Goal: Obtain resource: Download file/media

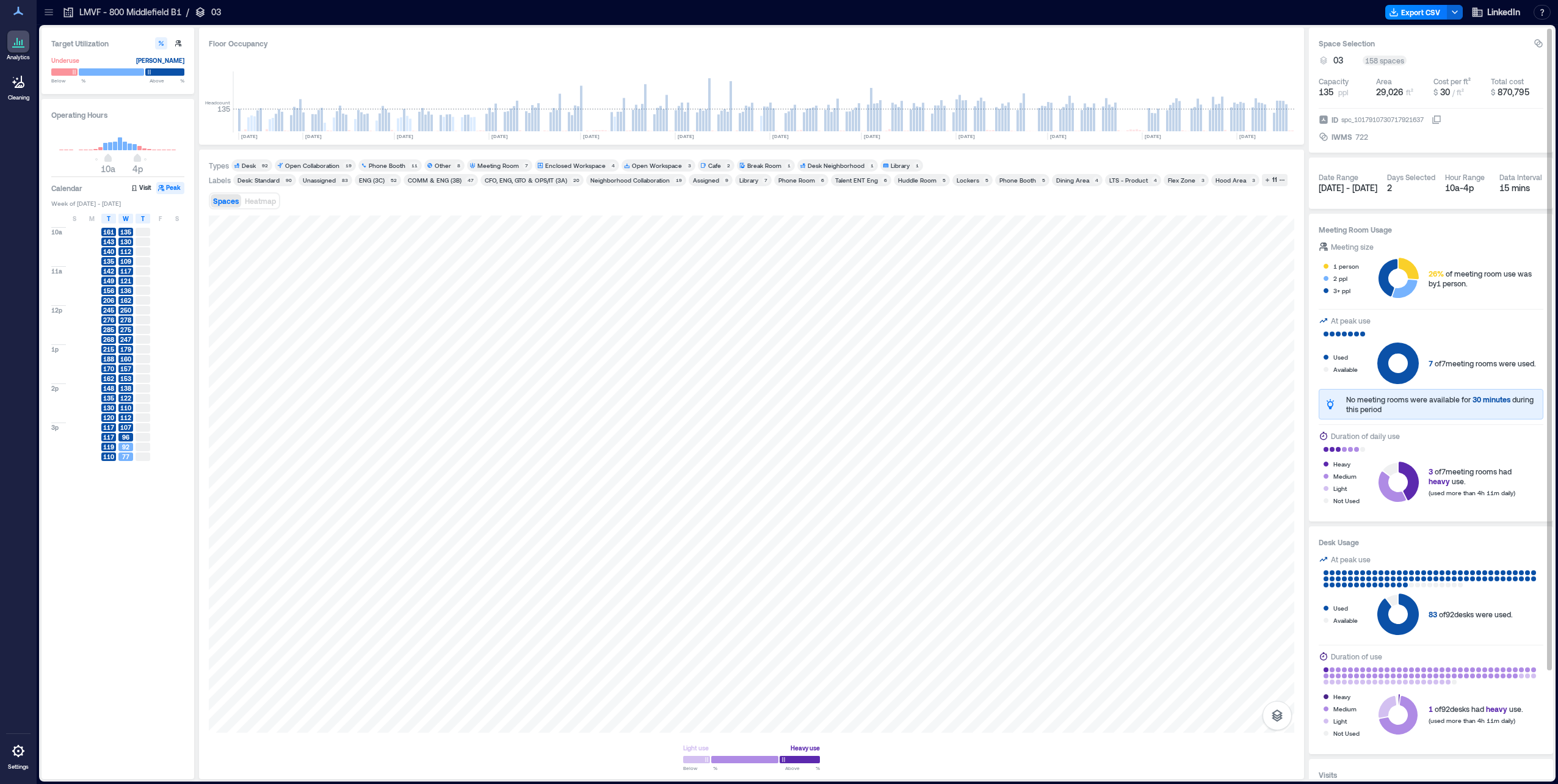
scroll to position [0, 2876]
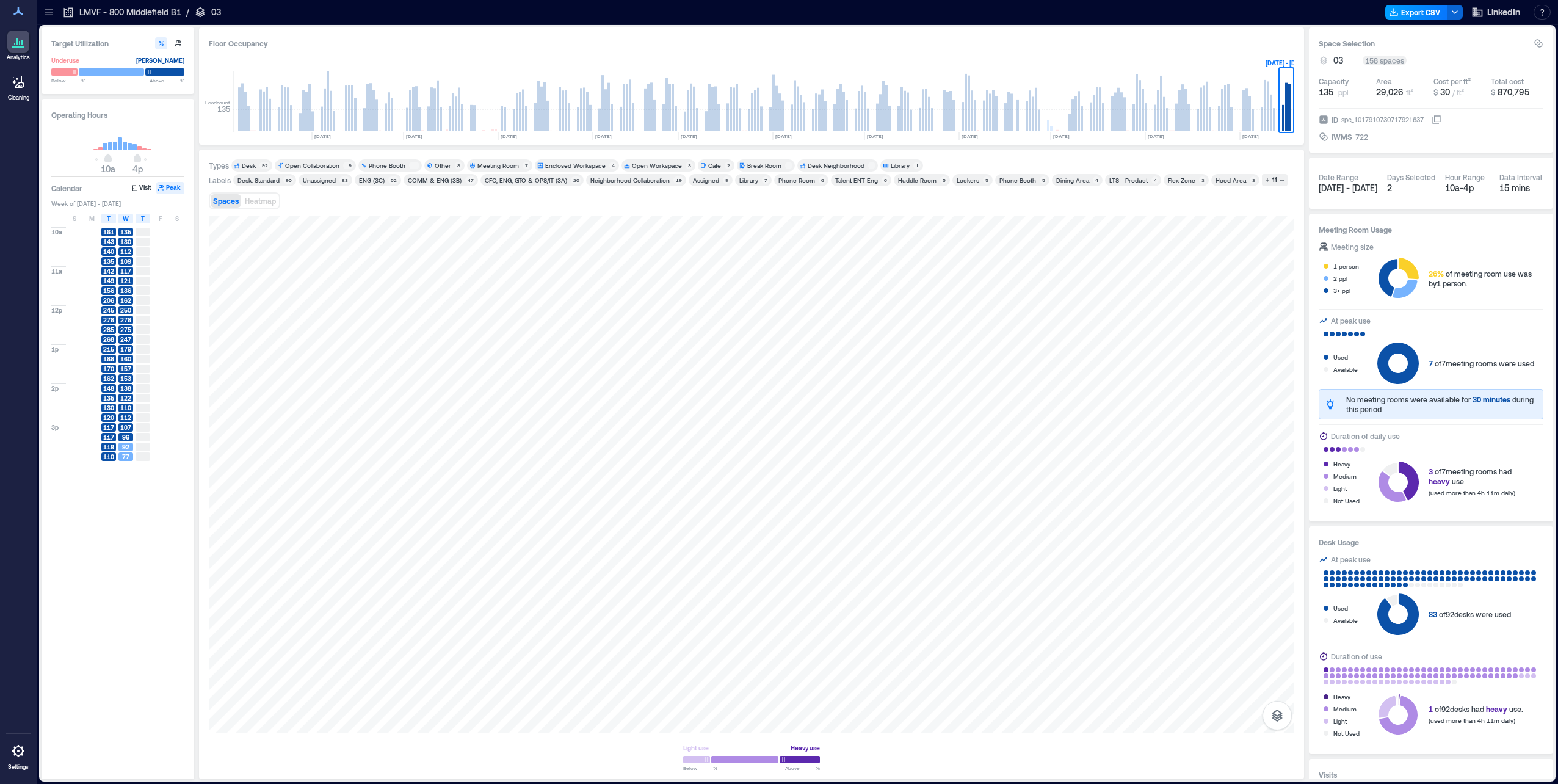
click at [1433, 8] on button "Export CSV" at bounding box center [1416, 12] width 62 height 14
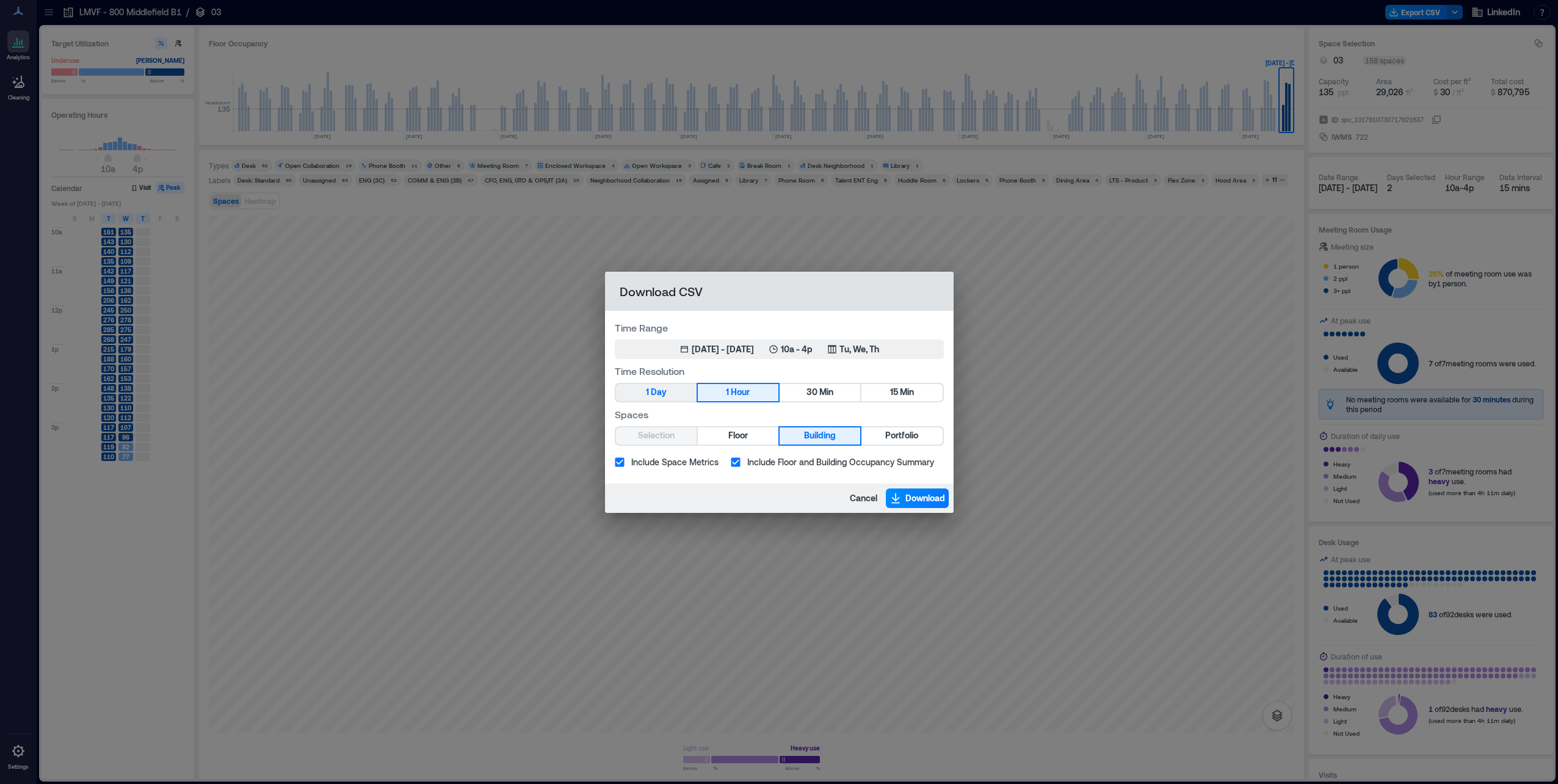
click at [673, 397] on button "1 Day" at bounding box center [656, 392] width 81 height 17
click at [906, 496] on span "Download" at bounding box center [925, 497] width 39 height 12
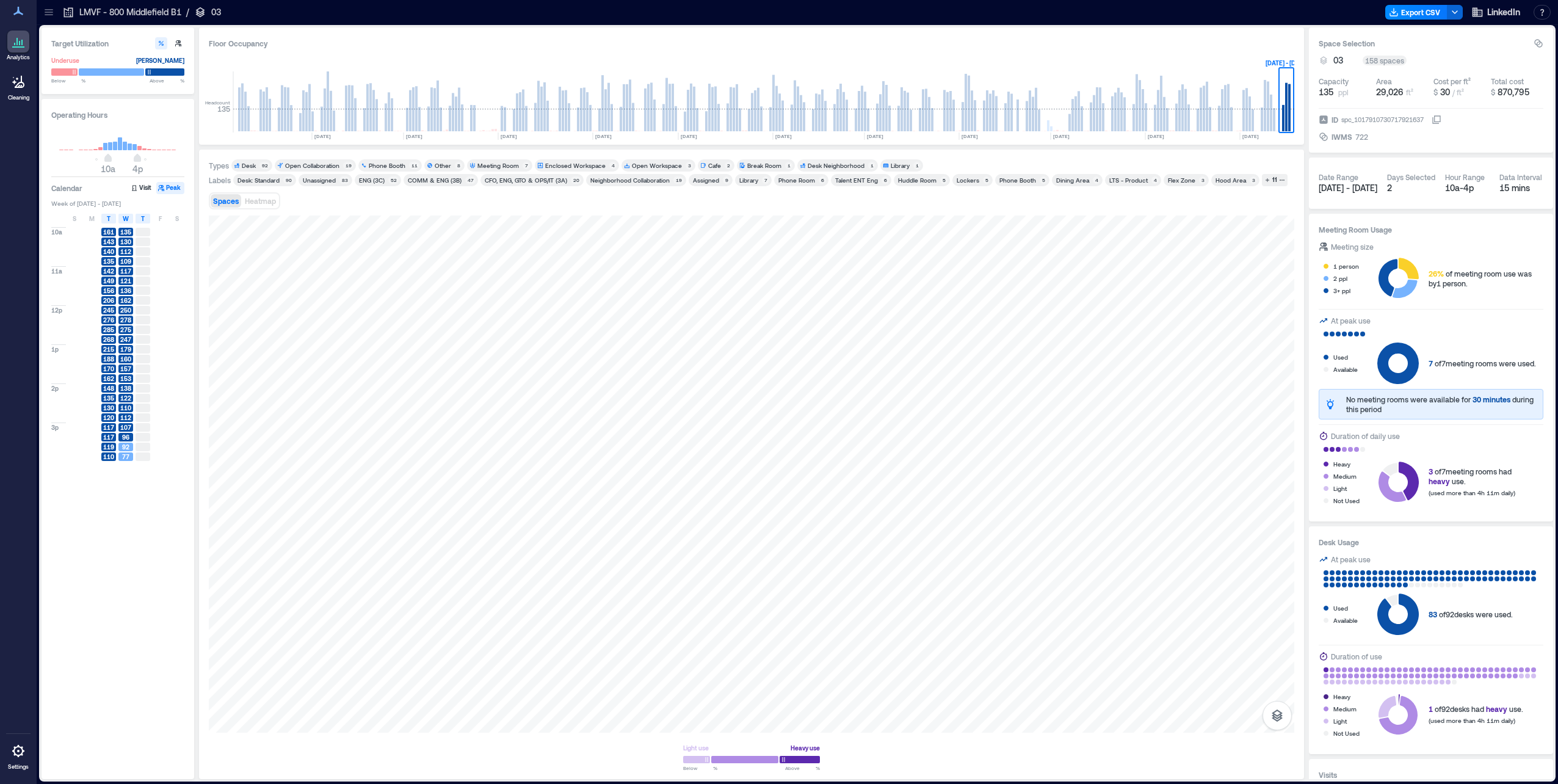
drag, startPoint x: 1263, startPoint y: 197, endPoint x: 1267, endPoint y: 192, distance: 6.4
click at [1263, 197] on div "Spaces Heatmap" at bounding box center [751, 200] width 1085 height 24
click at [1426, 14] on button "Export CSV" at bounding box center [1416, 12] width 62 height 14
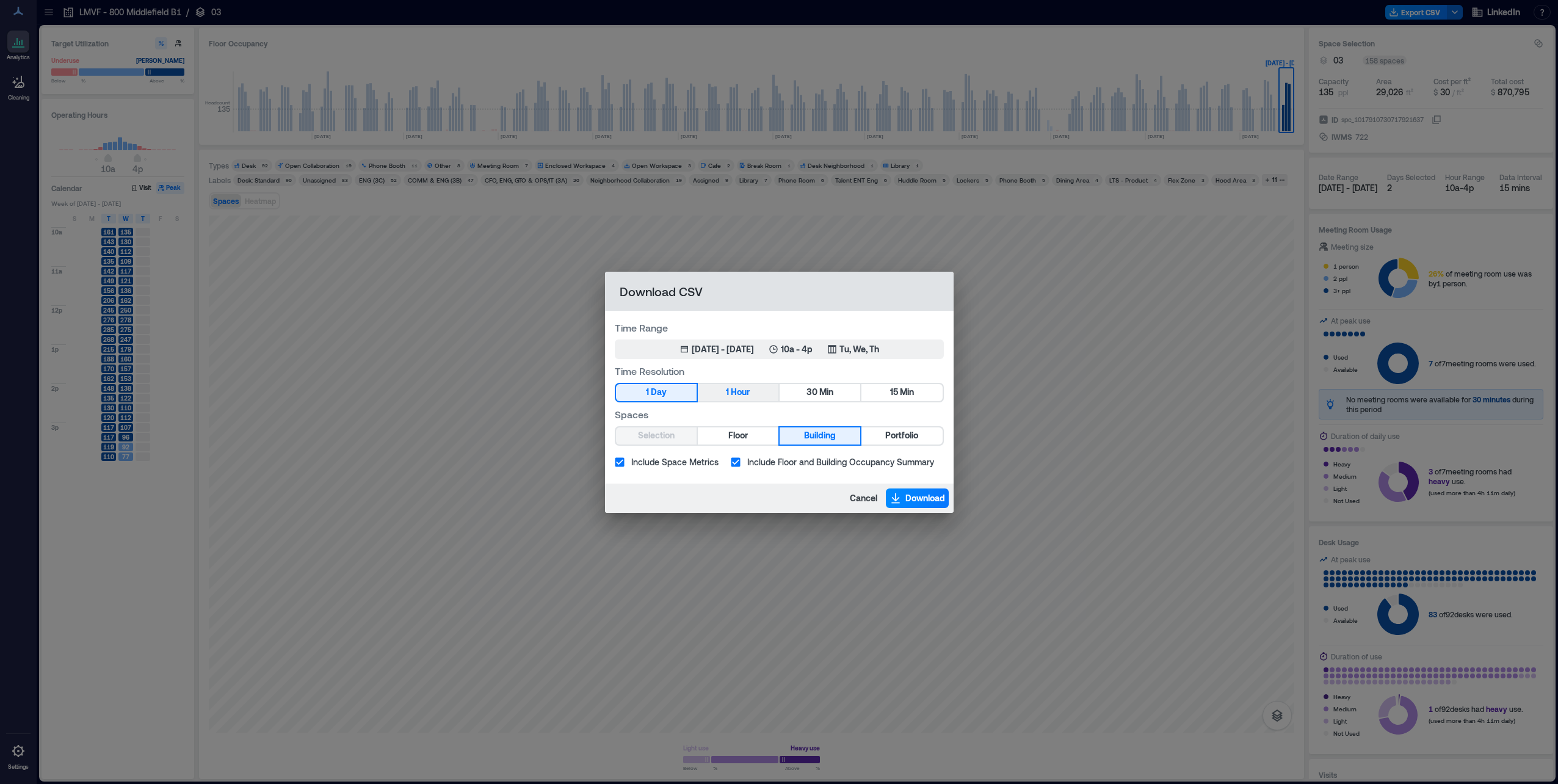
click at [737, 395] on span "Hour" at bounding box center [741, 392] width 19 height 15
click at [670, 393] on button "1 Day" at bounding box center [656, 392] width 81 height 17
click at [747, 438] on span "Floor" at bounding box center [738, 435] width 19 height 15
click at [804, 435] on span "Building" at bounding box center [820, 435] width 31 height 15
click at [804, 347] on p "10a - 4p" at bounding box center [796, 349] width 31 height 12
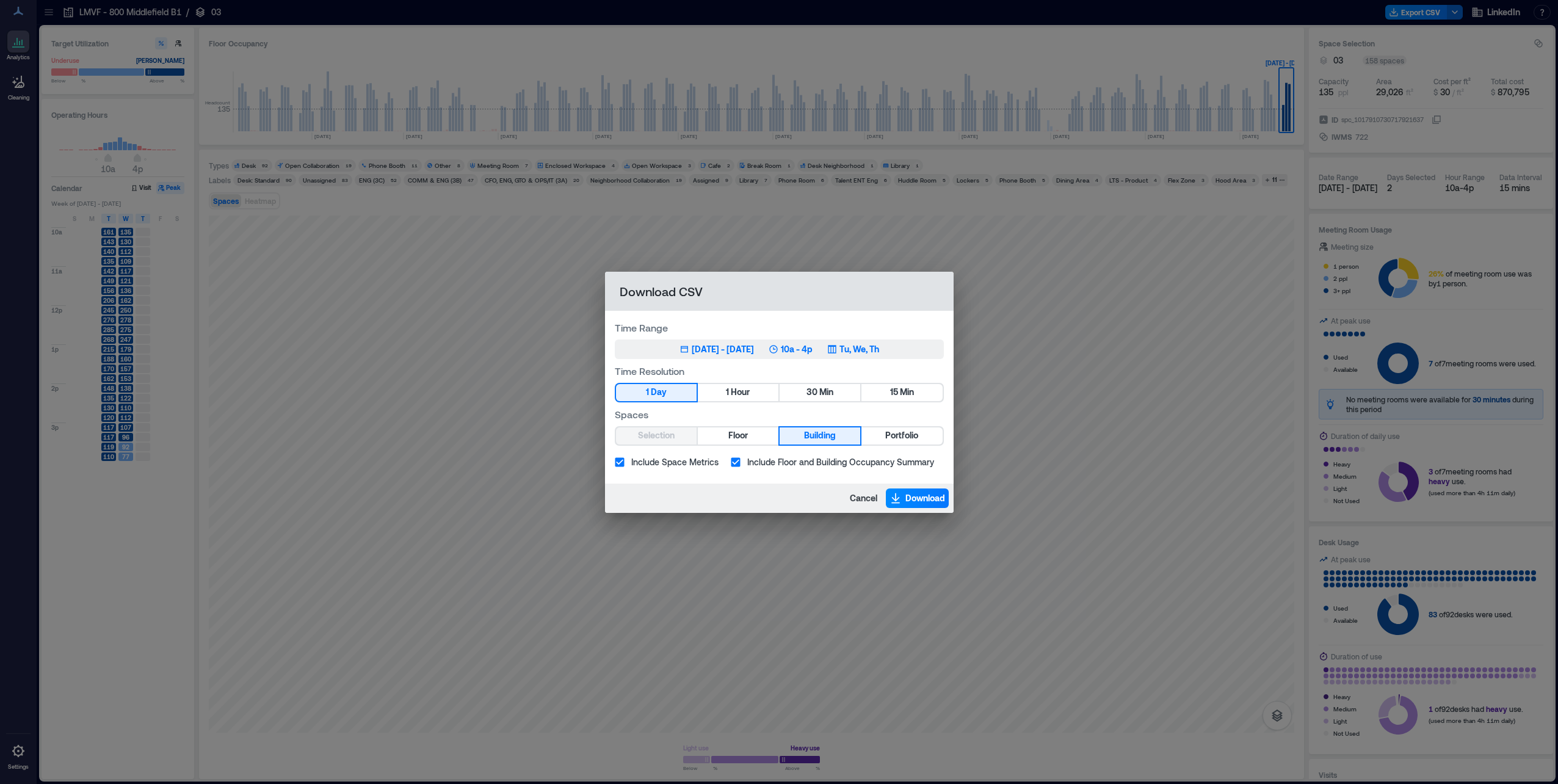
click at [754, 355] on div "[DATE] - [DATE]" at bounding box center [722, 349] width 62 height 12
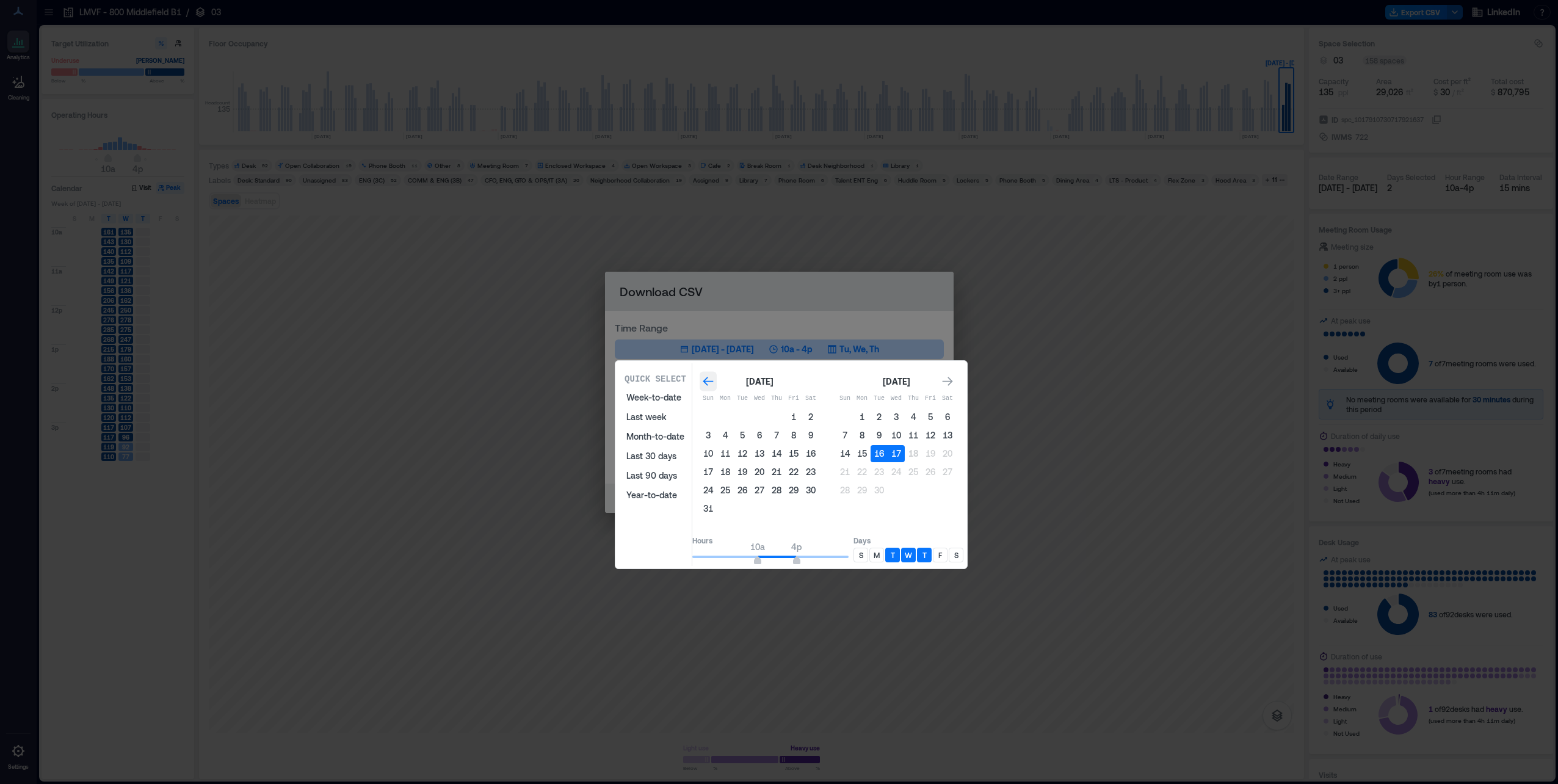
click at [713, 381] on icon "Go to previous month" at bounding box center [708, 381] width 10 height 9
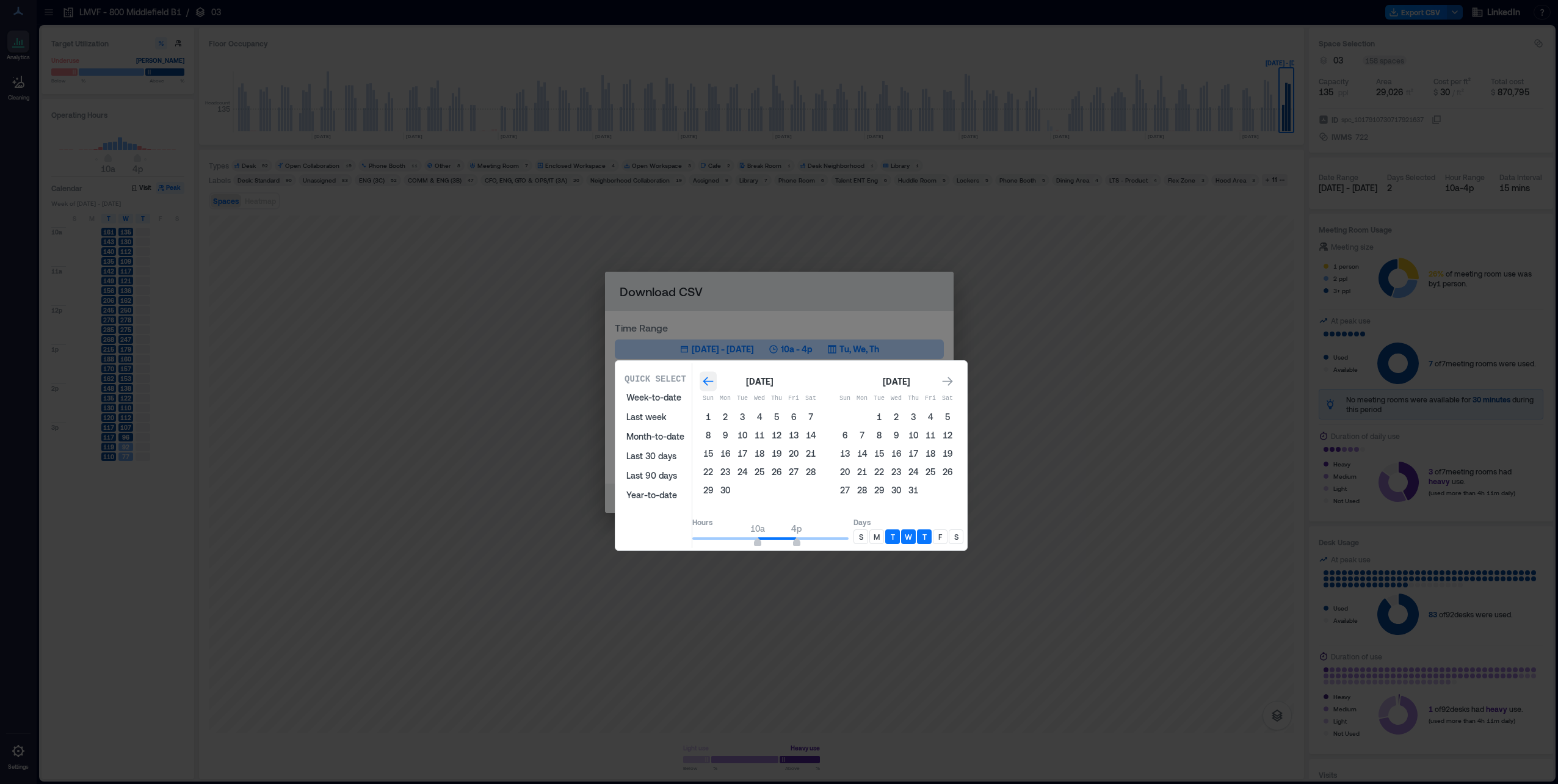
click at [713, 381] on icon "Go to previous month" at bounding box center [708, 381] width 10 height 9
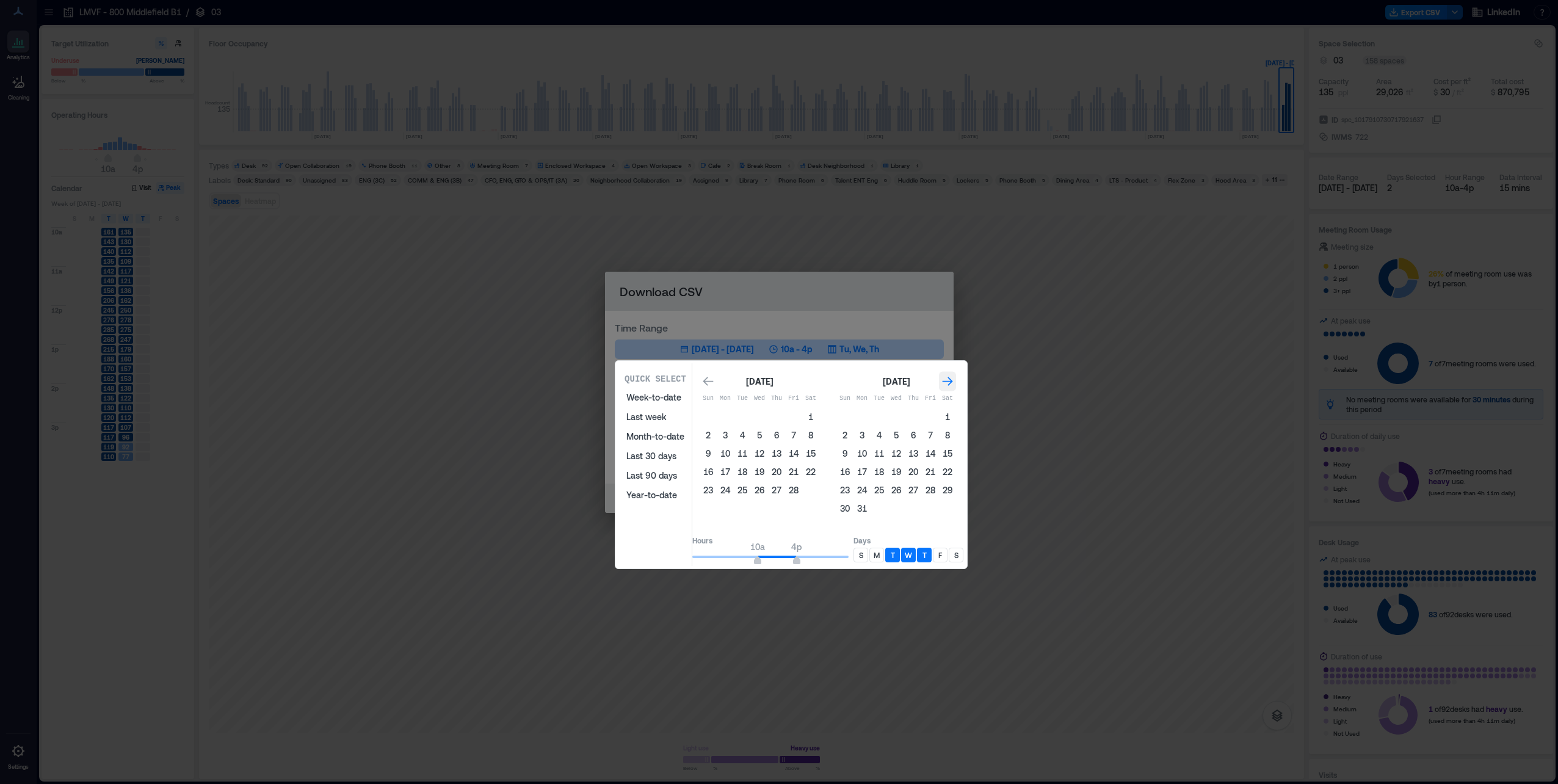
click at [954, 379] on icon "Go to next month" at bounding box center [947, 381] width 12 height 12
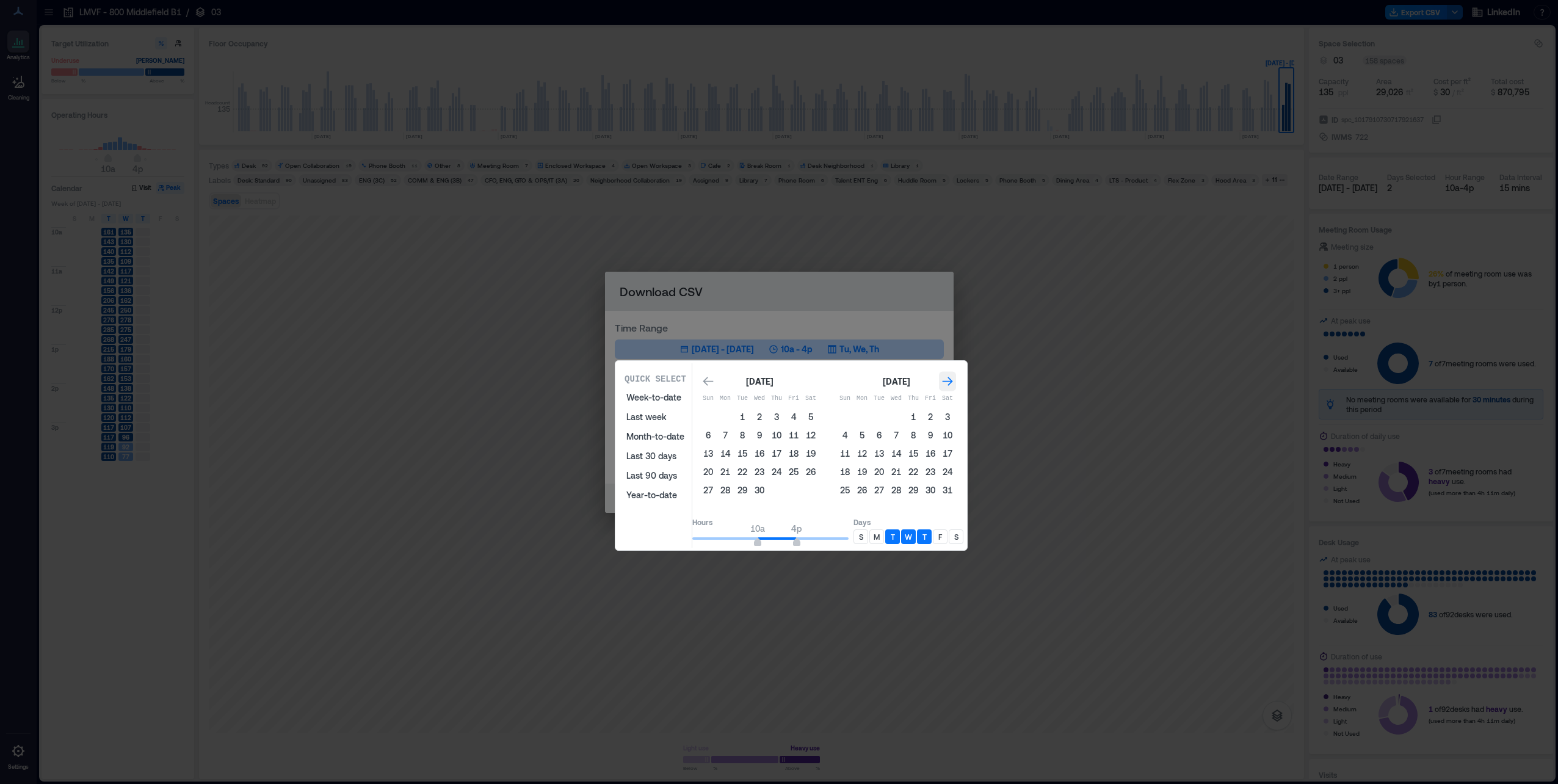
click at [954, 379] on icon "Go to next month" at bounding box center [947, 381] width 12 height 12
click at [870, 435] on button "7" at bounding box center [862, 435] width 17 height 17
click at [955, 383] on div "Go to next month" at bounding box center [947, 382] width 17 height 19
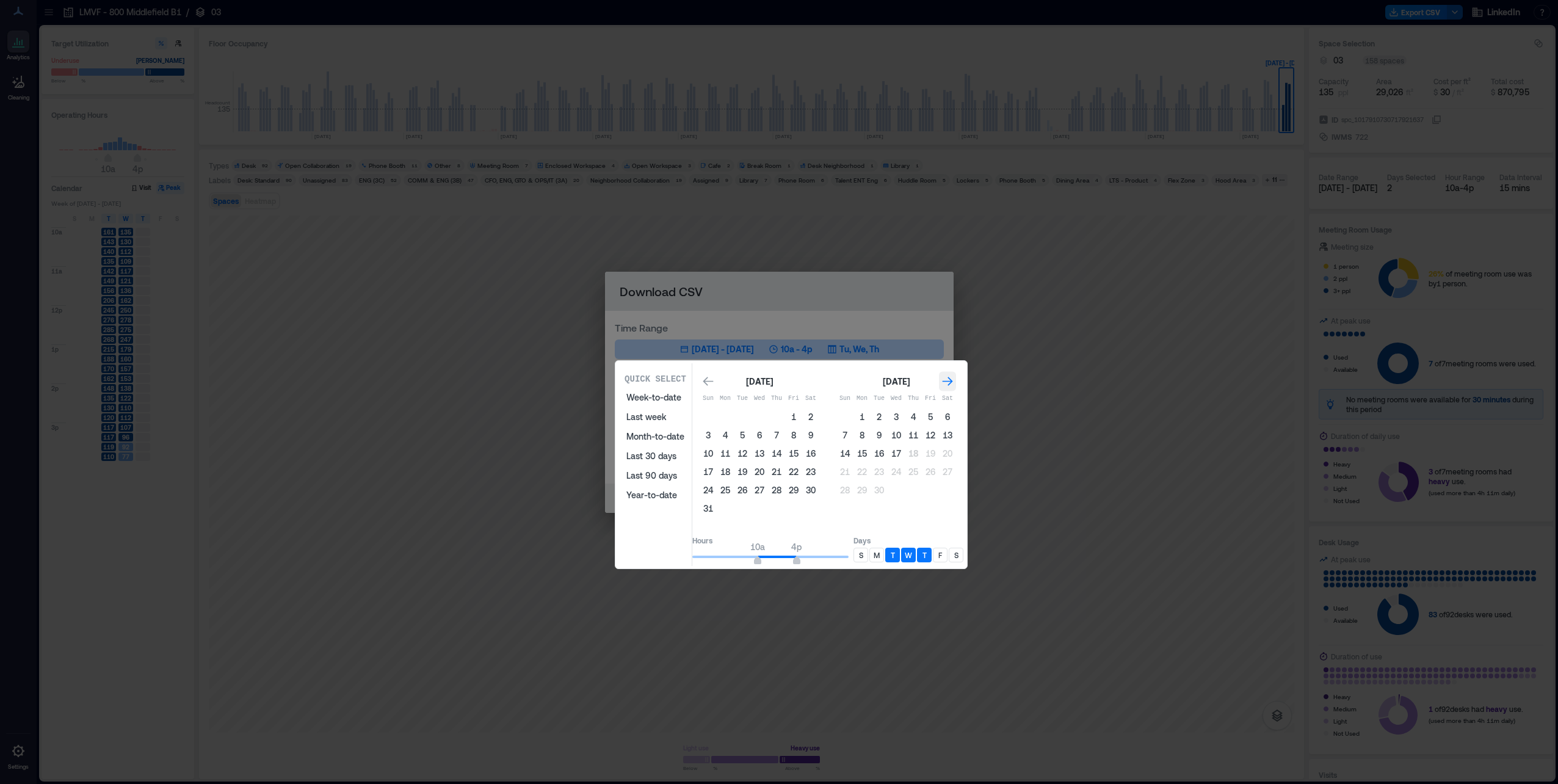
click at [955, 383] on div "Go to next month" at bounding box center [947, 382] width 17 height 19
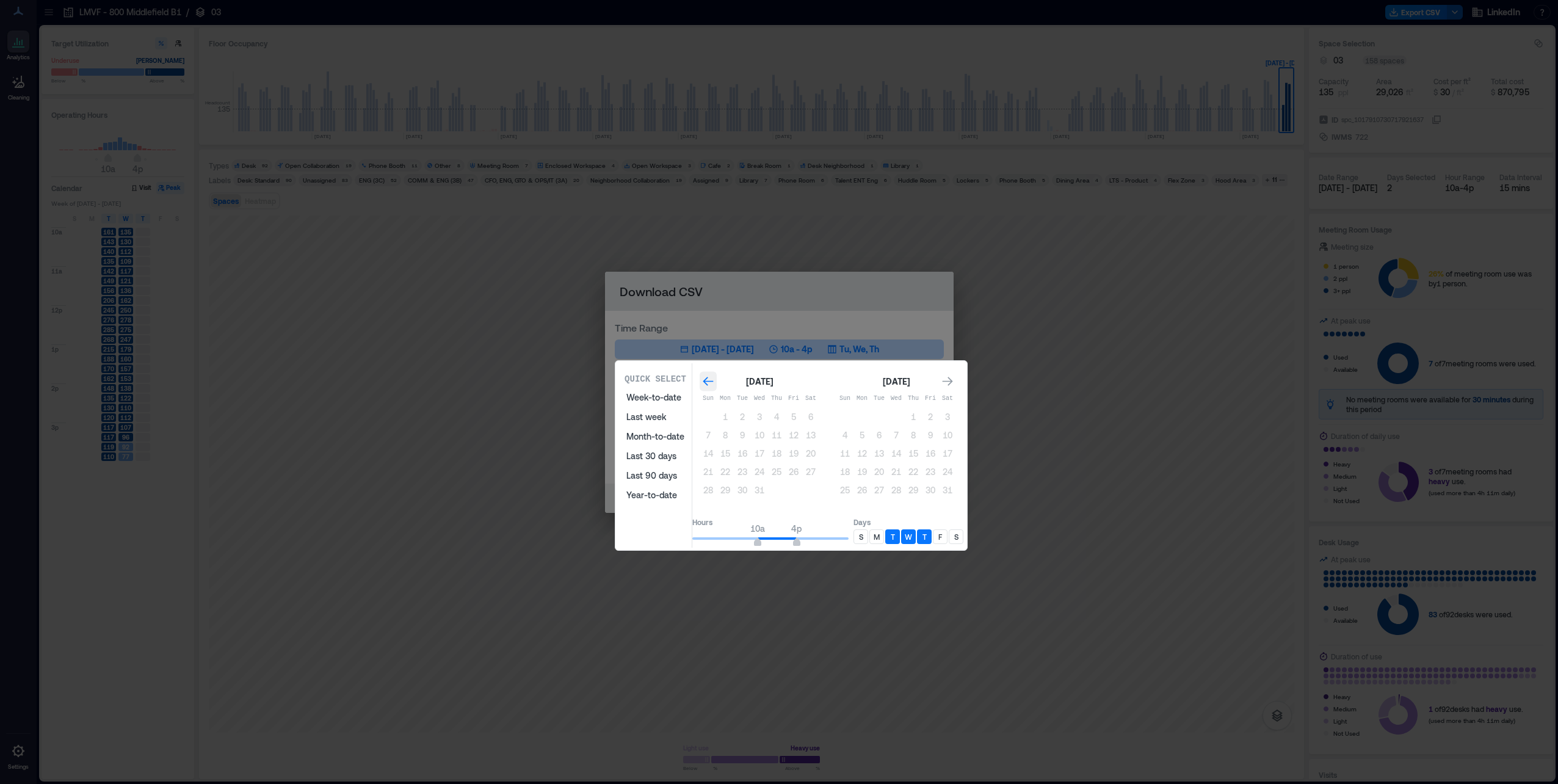
click at [717, 380] on div "Go to previous month" at bounding box center [708, 382] width 17 height 19
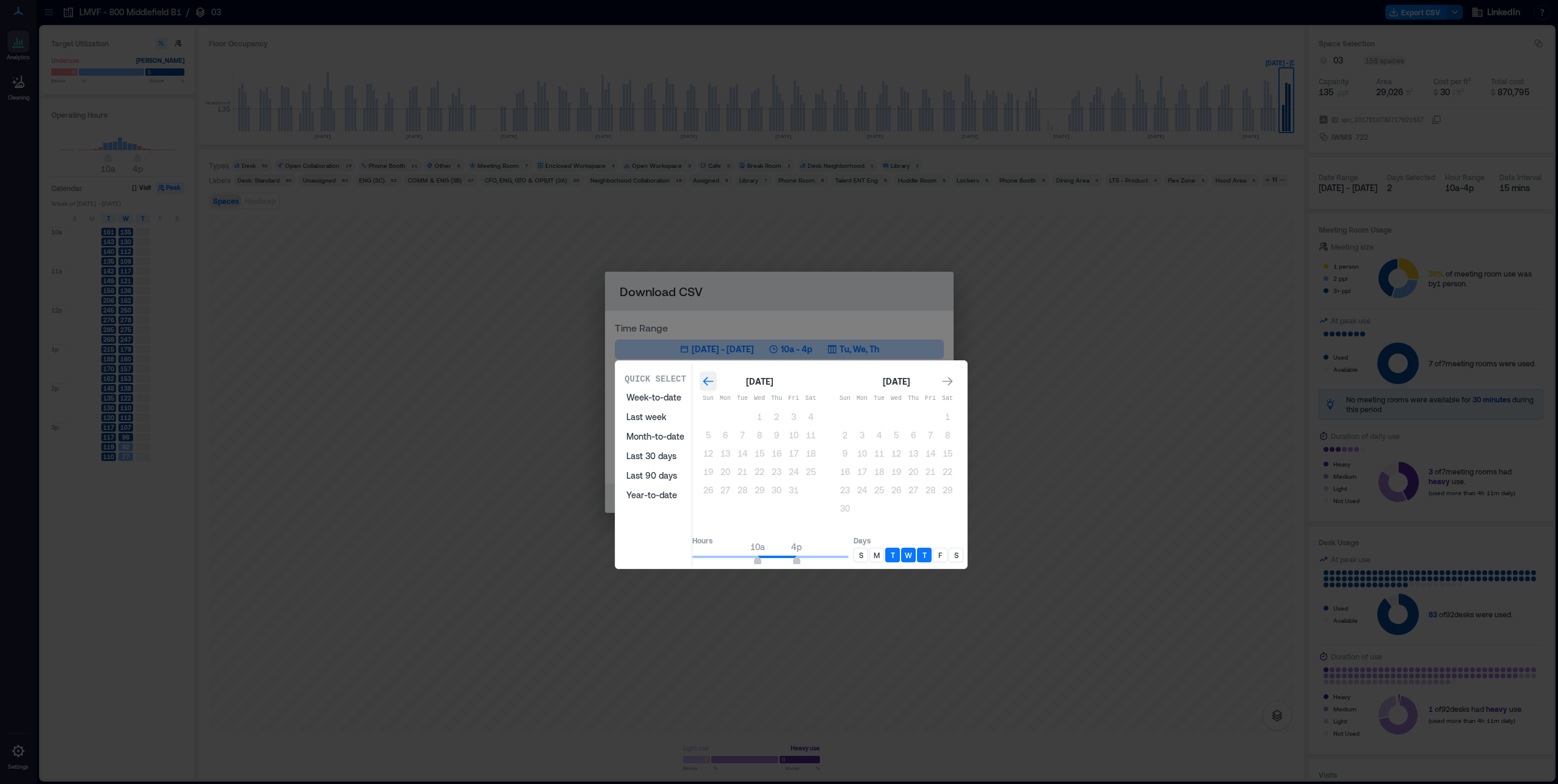
click at [714, 380] on icon "Go to previous month" at bounding box center [708, 381] width 12 height 12
click at [905, 452] on button "17" at bounding box center [896, 453] width 17 height 17
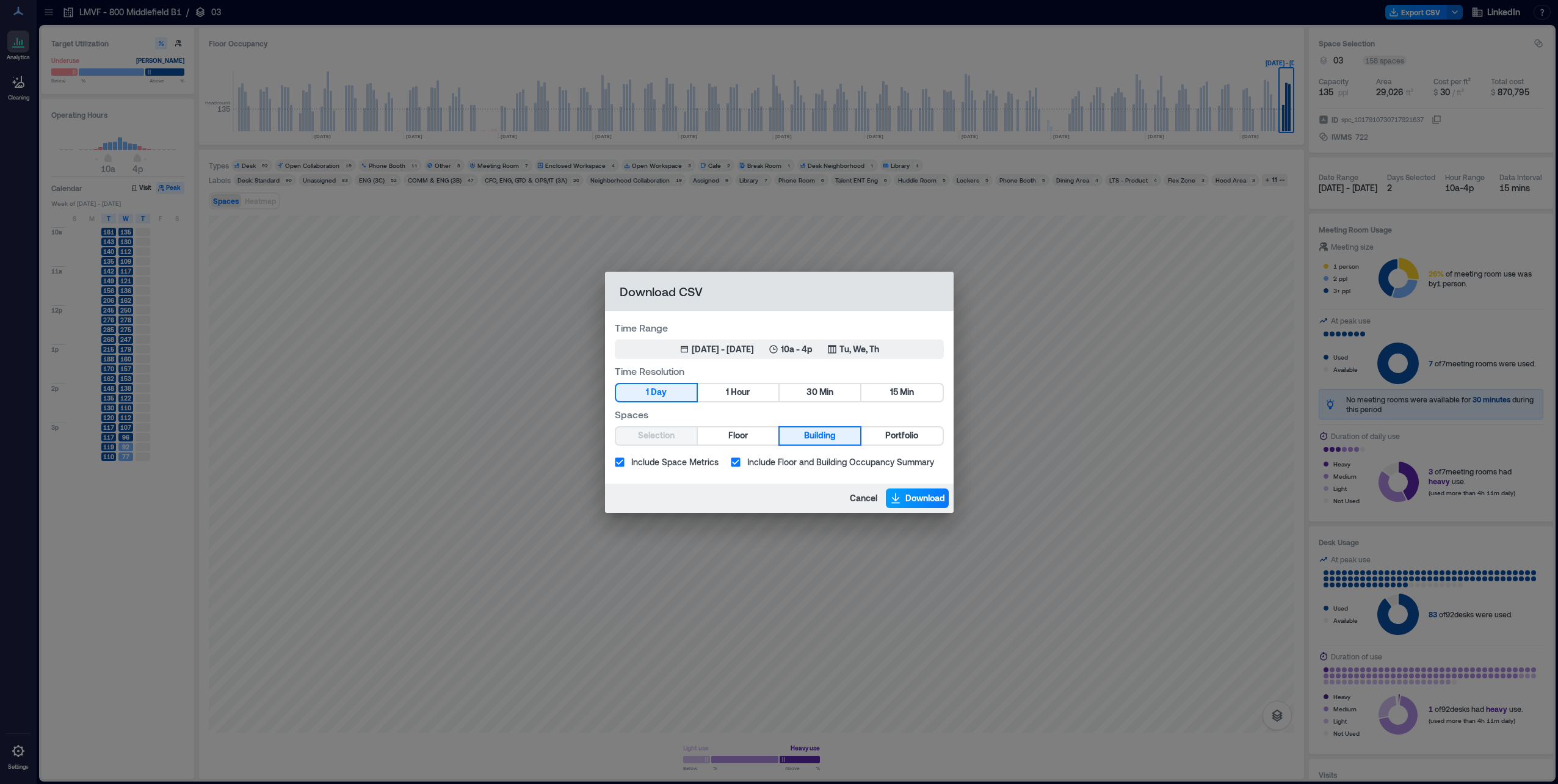
click at [903, 498] on button "Download" at bounding box center [917, 498] width 63 height 19
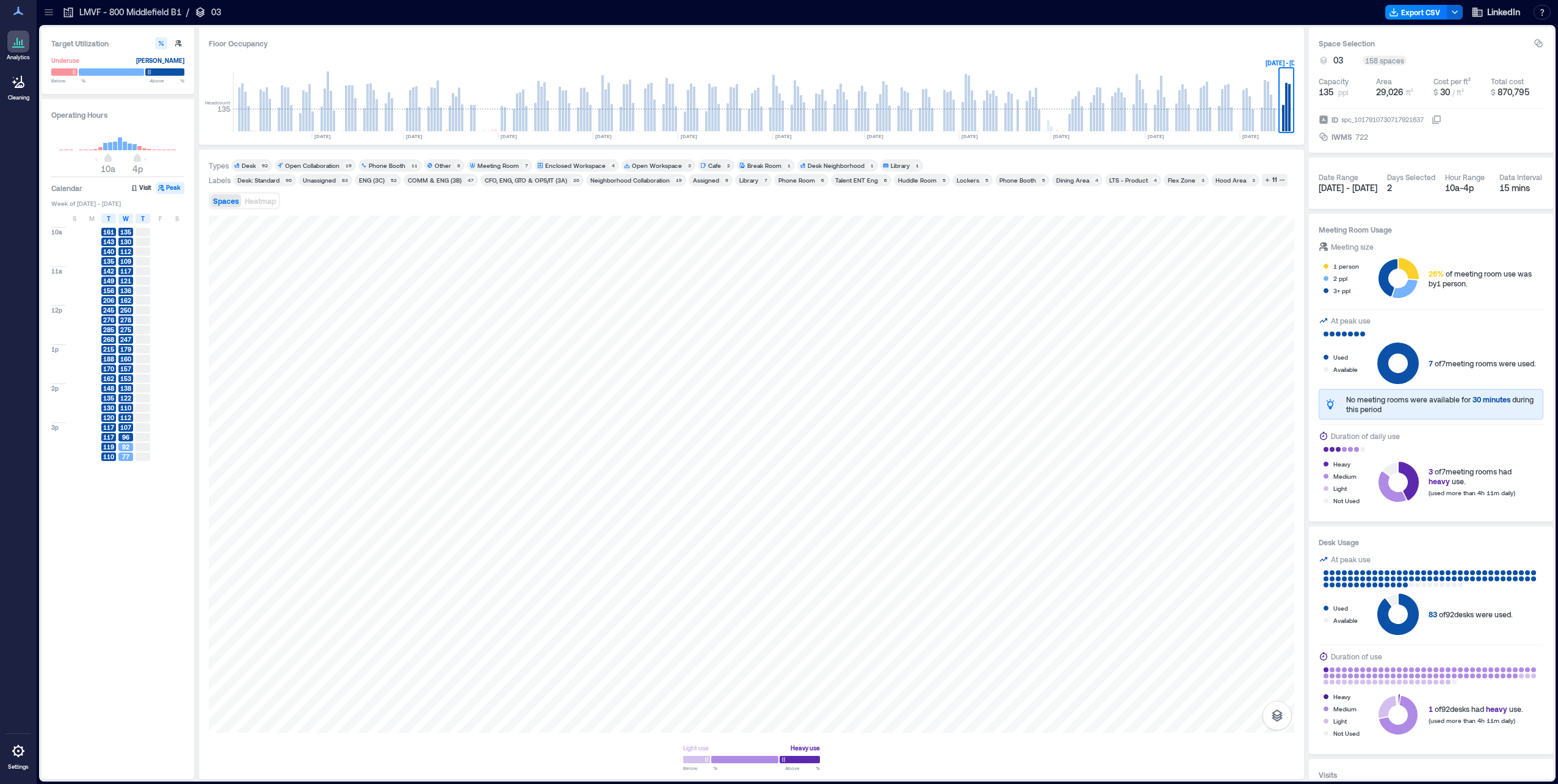
click at [52, 10] on icon at bounding box center [48, 12] width 12 height 12
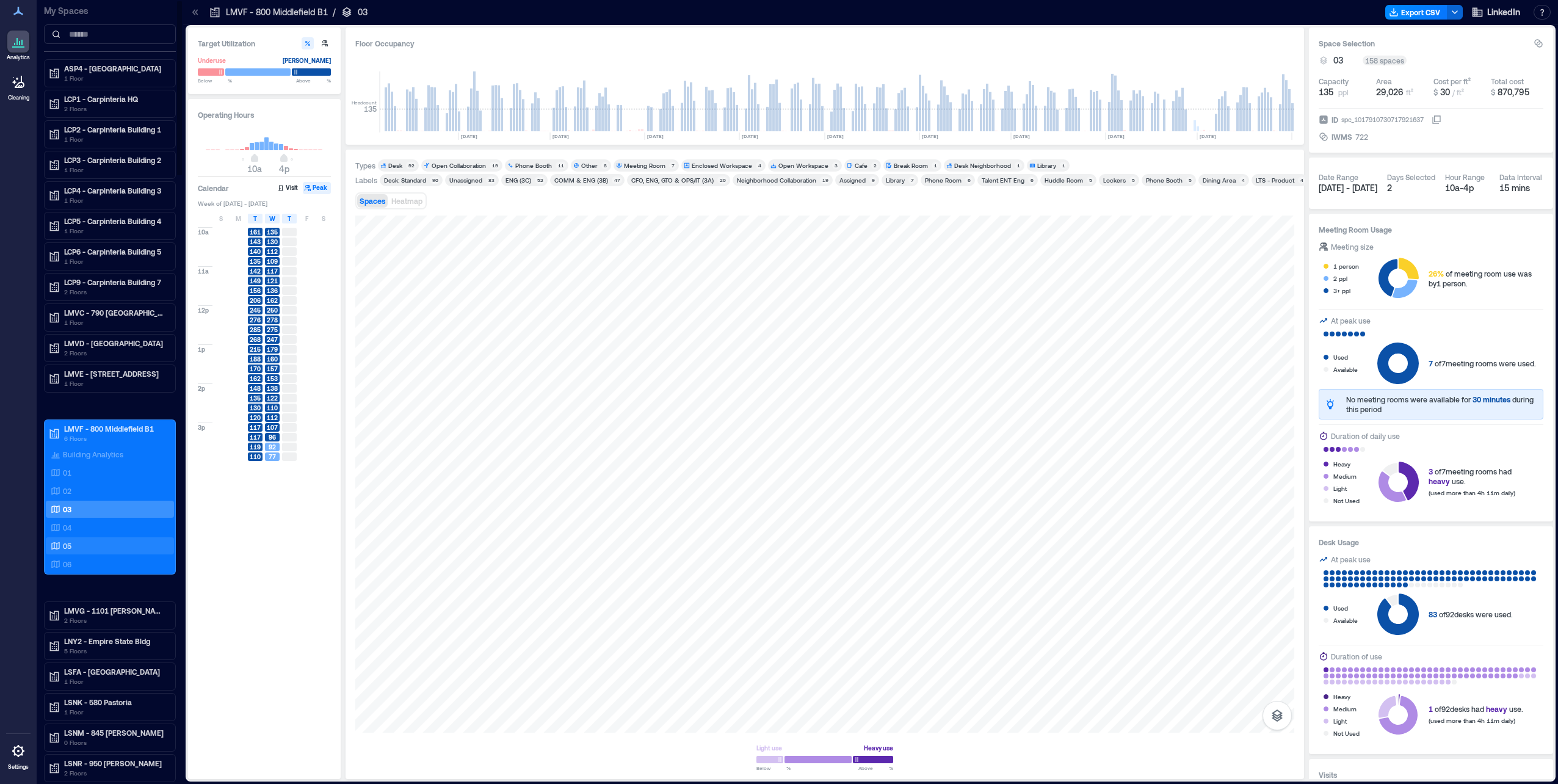
click at [90, 543] on div "05" at bounding box center [107, 545] width 118 height 12
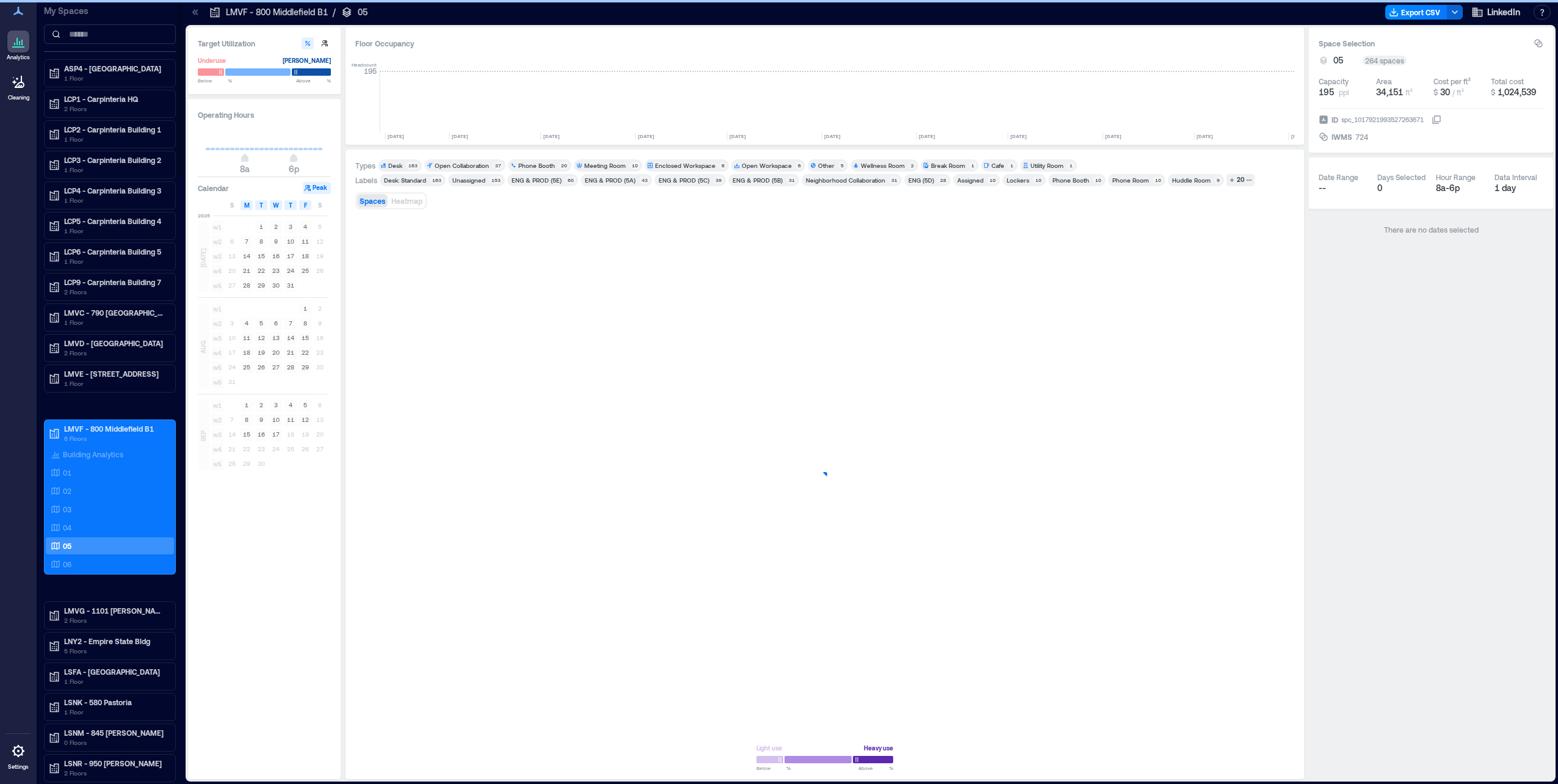
scroll to position [0, 3023]
click at [87, 566] on div "06" at bounding box center [107, 563] width 118 height 12
click at [84, 522] on div "04" at bounding box center [107, 527] width 118 height 12
click at [69, 525] on p "04" at bounding box center [67, 527] width 9 height 10
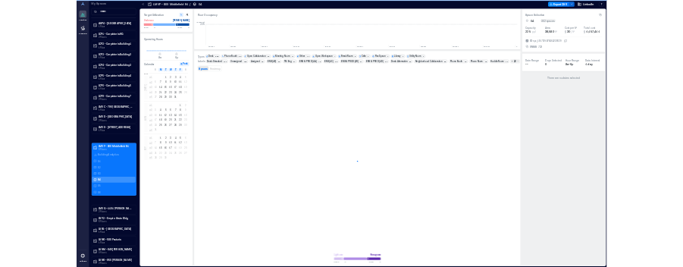
scroll to position [0, 3754]
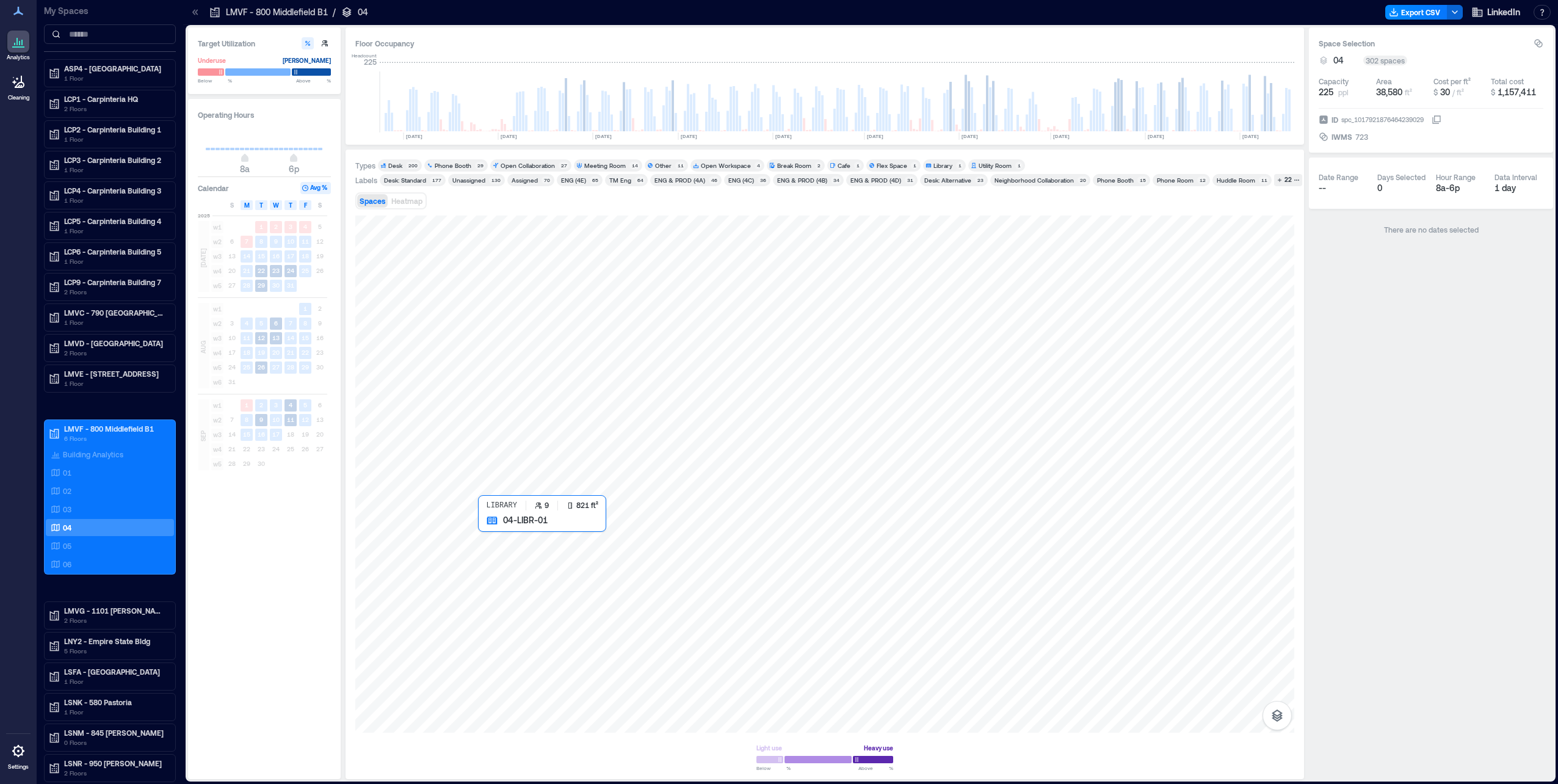
click at [604, 555] on div at bounding box center [824, 474] width 939 height 517
click at [552, 547] on div at bounding box center [824, 474] width 939 height 517
click at [589, 554] on div at bounding box center [824, 474] width 939 height 517
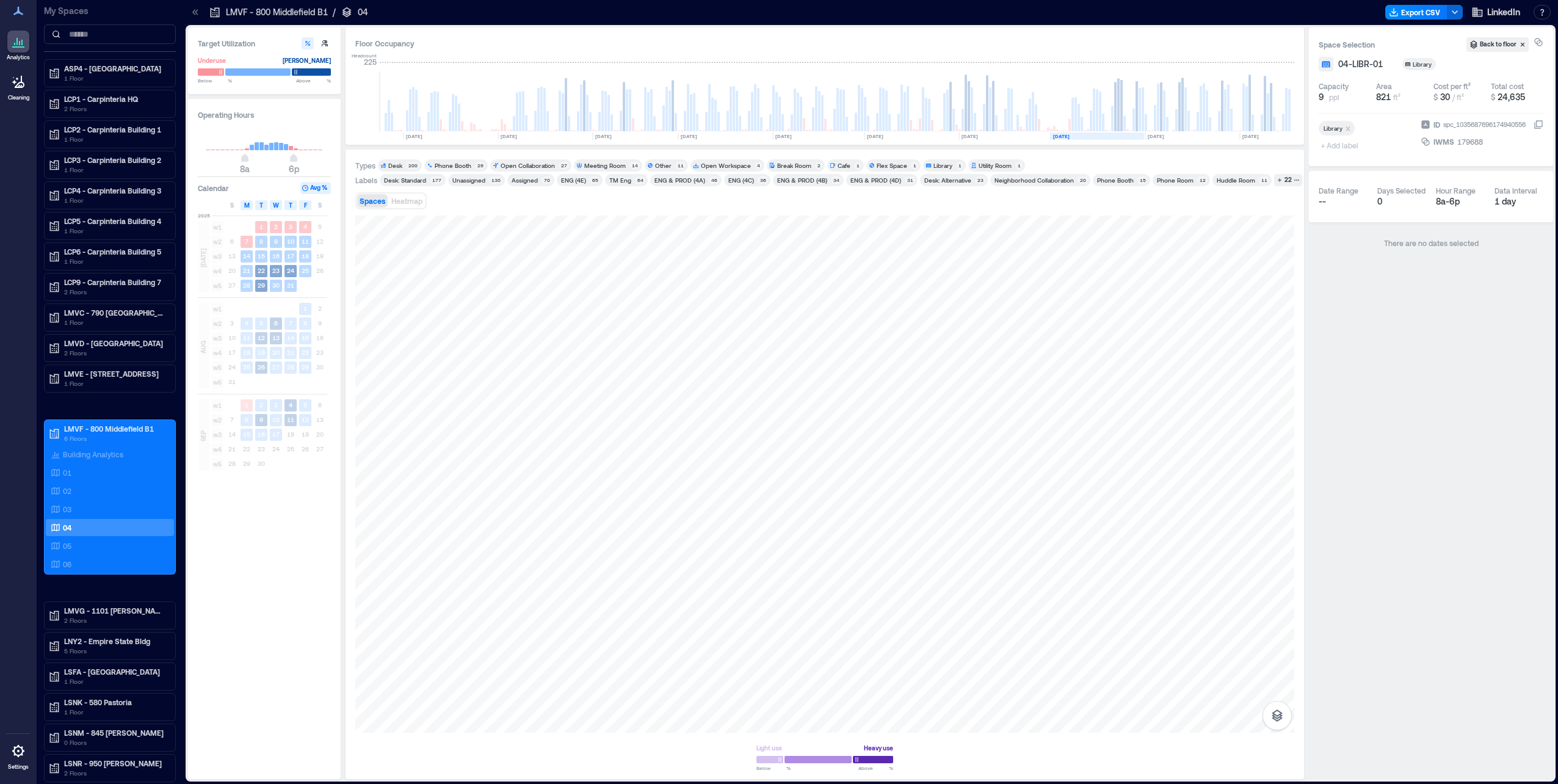
click at [1101, 137] on rect at bounding box center [1097, 136] width 94 height 7
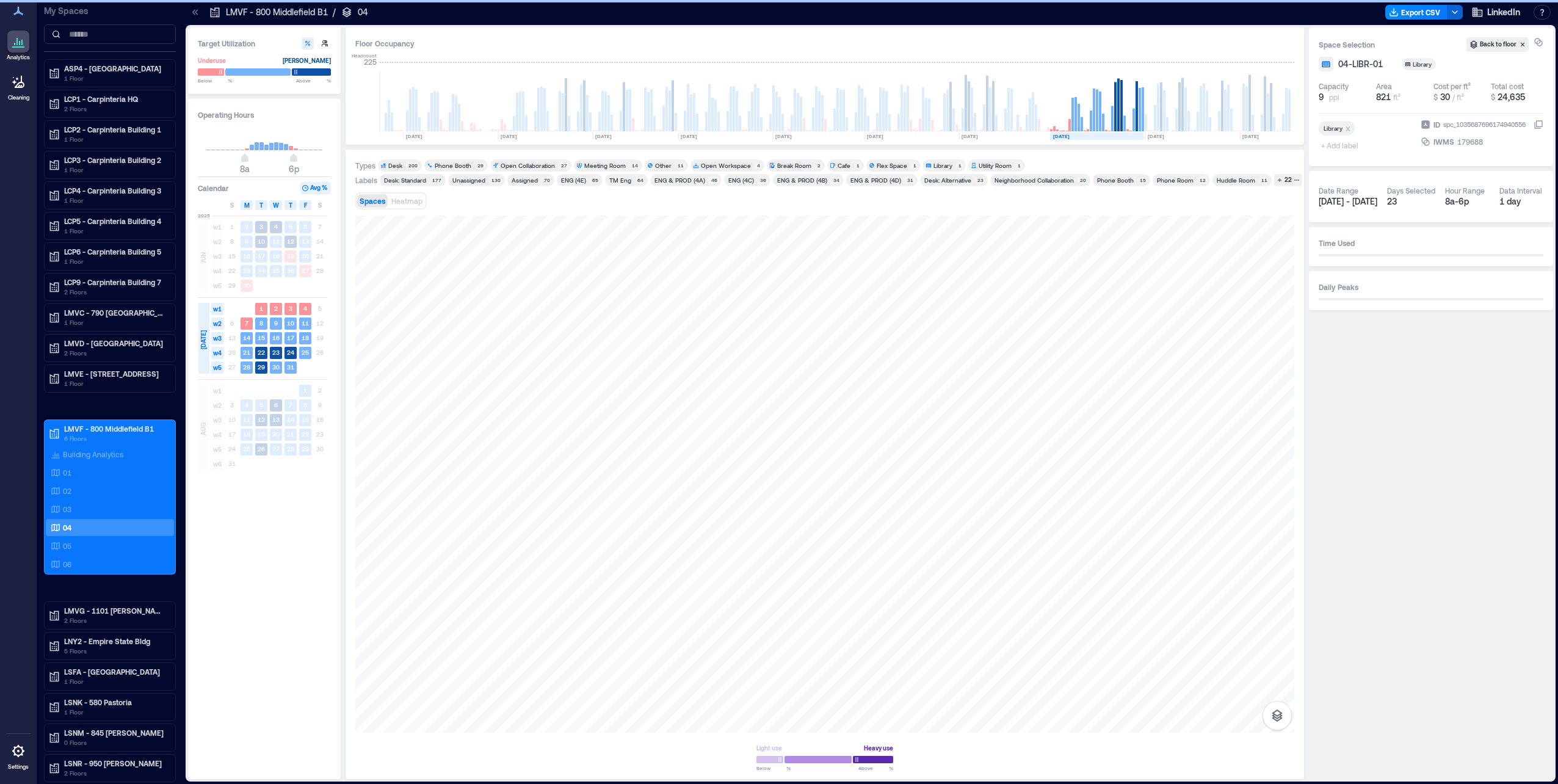
click at [1176, 140] on div "[DATE] [DATE] [DATE] [DATE] [DATE] [DATE] [DATE] [DATE] [DATE] [DATE] [DATE] [D…" at bounding box center [840, 97] width 910 height 87
click at [1180, 134] on rect at bounding box center [1192, 136] width 94 height 7
click at [1259, 134] on text "[DATE]" at bounding box center [1250, 136] width 16 height 6
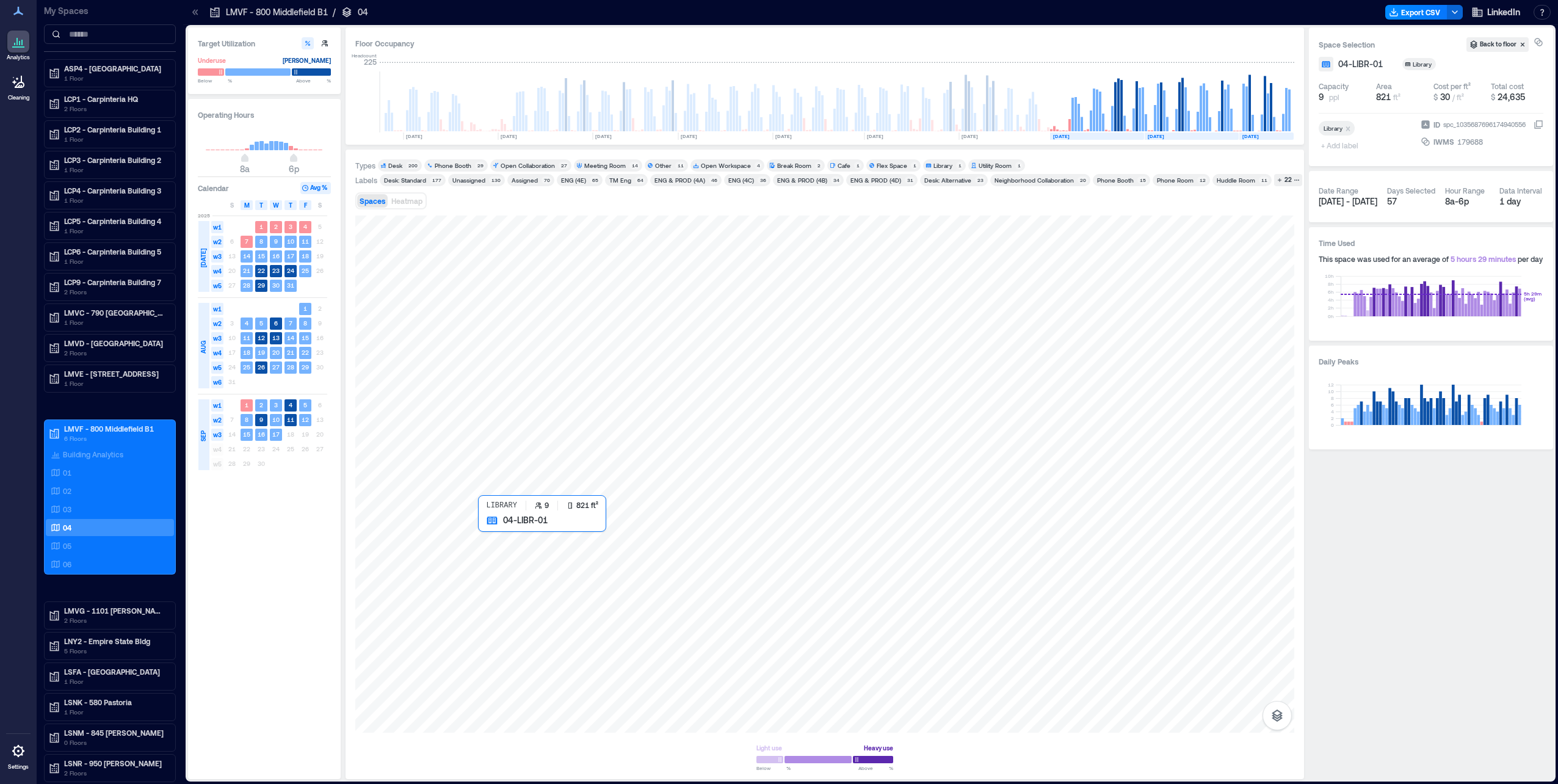
click at [868, 535] on div at bounding box center [824, 474] width 939 height 517
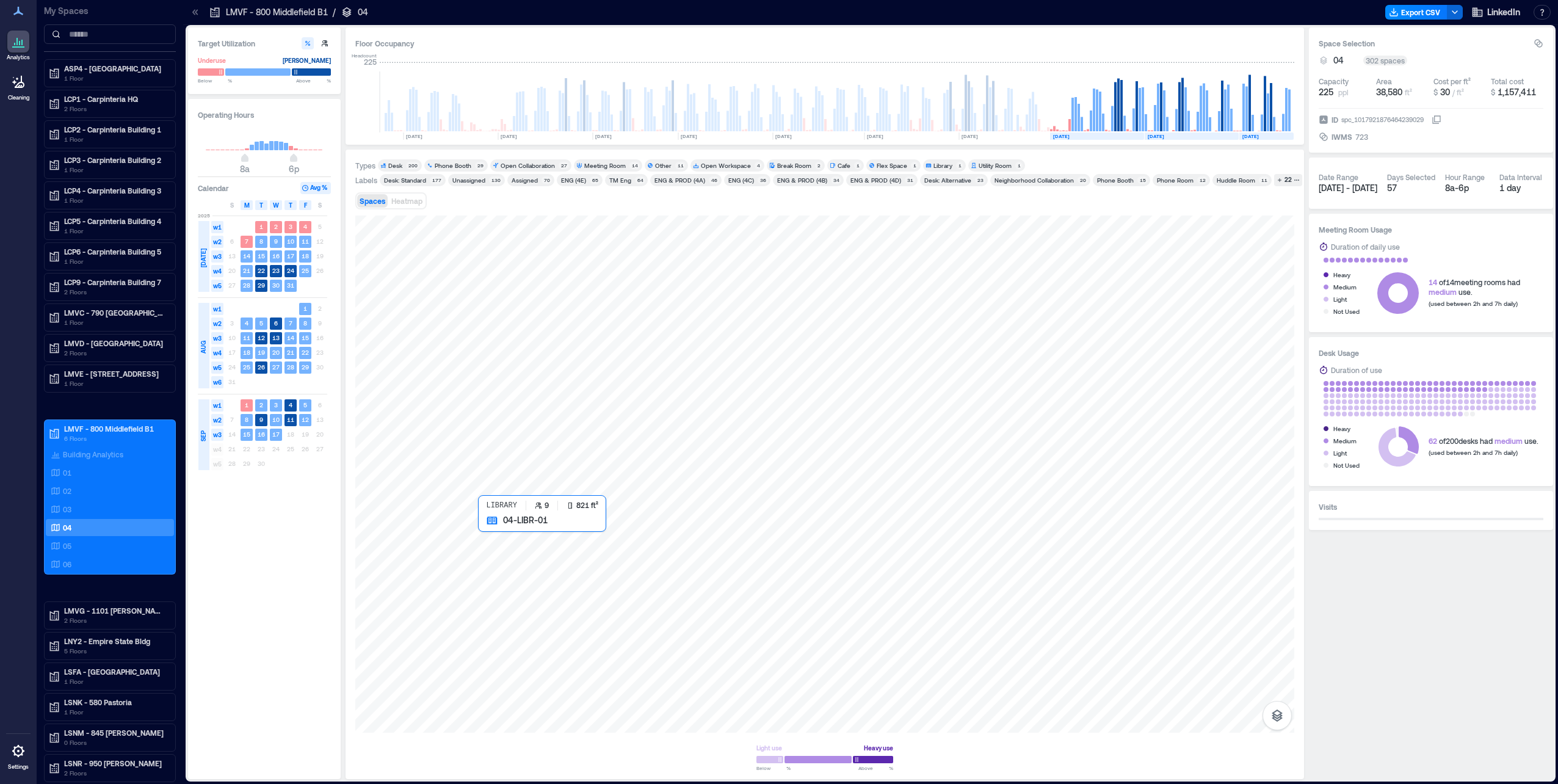
click at [869, 547] on div at bounding box center [824, 474] width 939 height 517
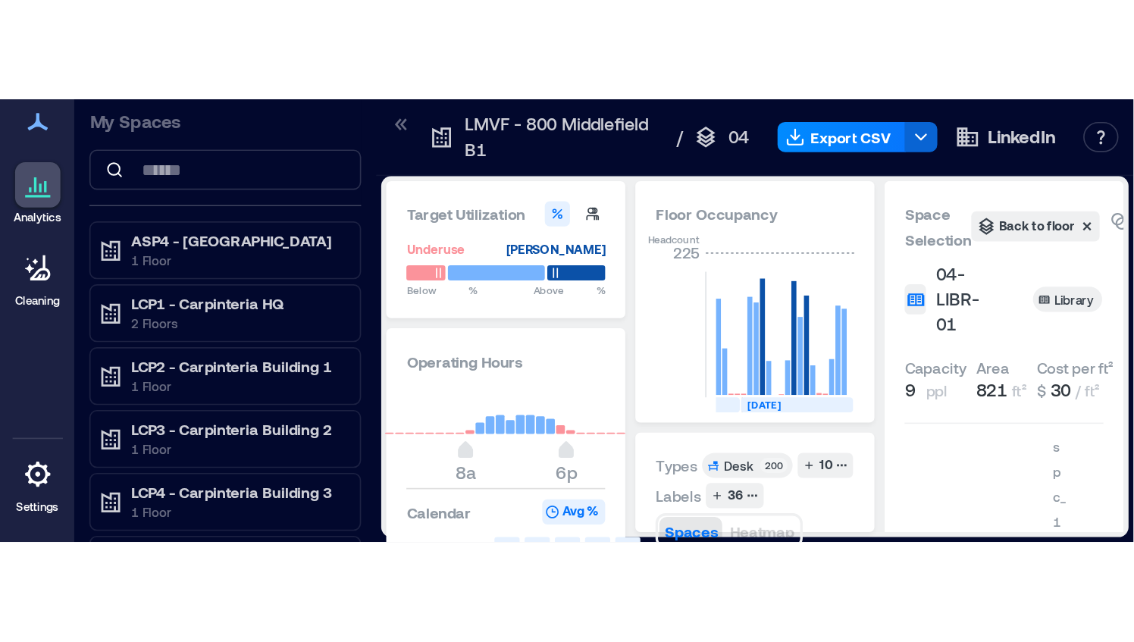
scroll to position [0, 4555]
